Goal: Go to known website: Access a specific website the user already knows

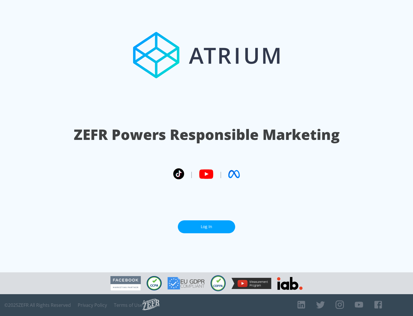
click at [207, 227] on link "Log In" at bounding box center [206, 226] width 57 height 13
